Goal: Task Accomplishment & Management: Use online tool/utility

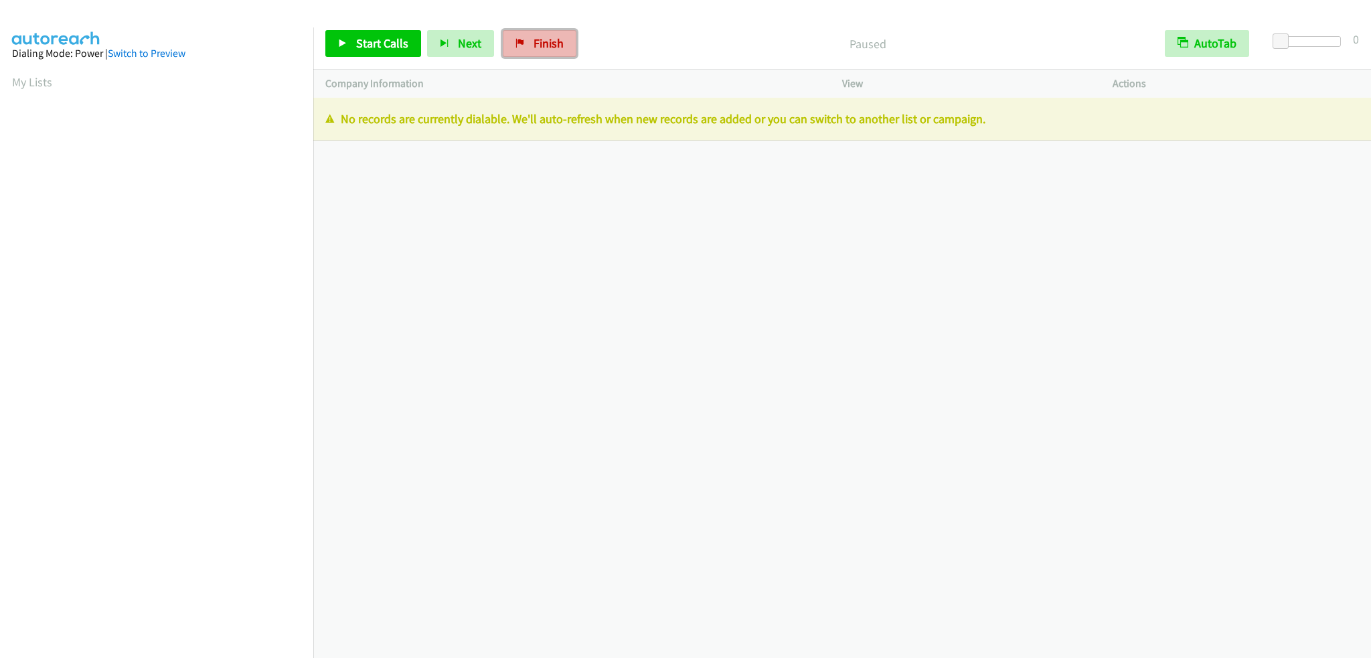
click at [534, 44] on span "Finish" at bounding box center [549, 42] width 30 height 15
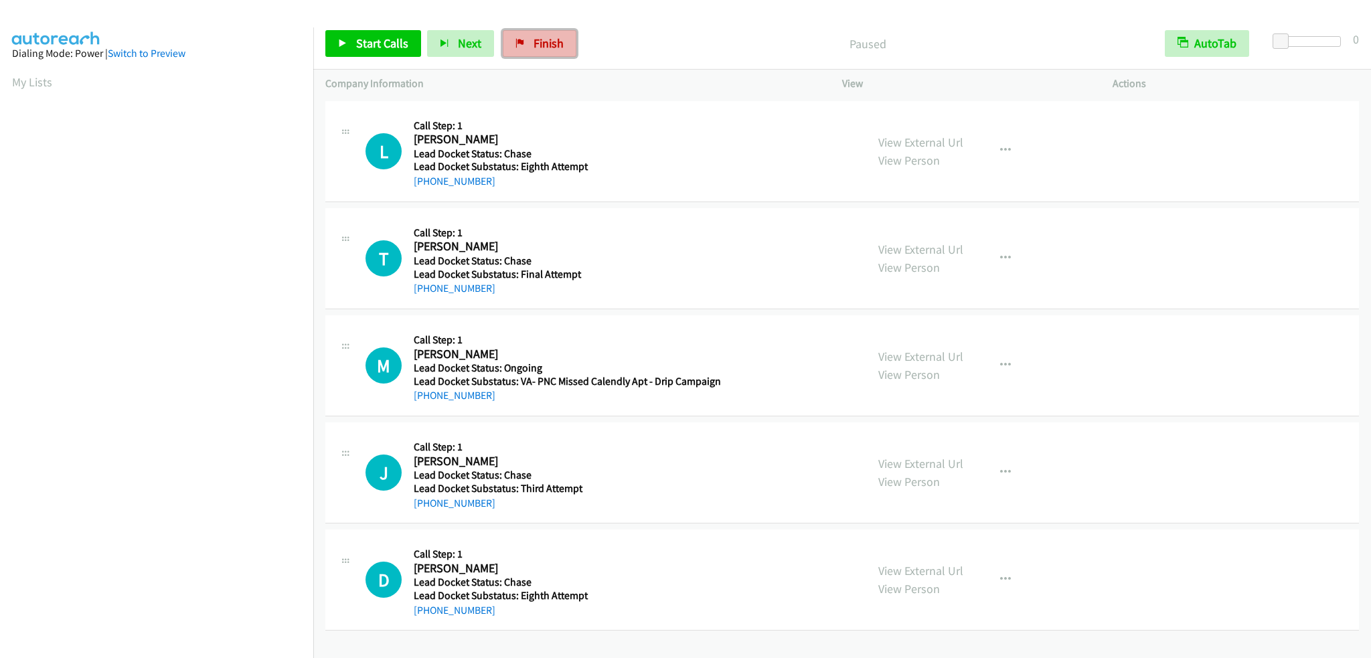
click at [524, 42] on link "Finish" at bounding box center [540, 43] width 74 height 27
